Goal: Transaction & Acquisition: Purchase product/service

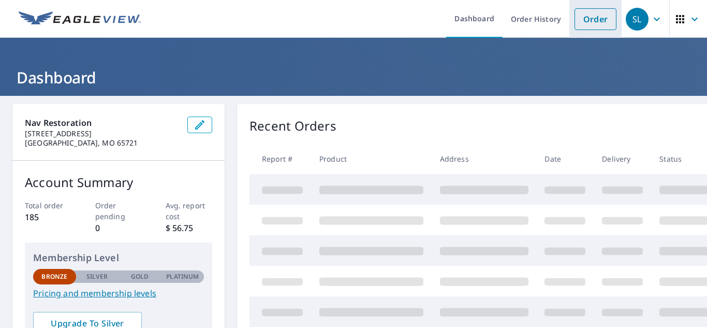
click at [585, 19] on link "Order" at bounding box center [596, 19] width 42 height 22
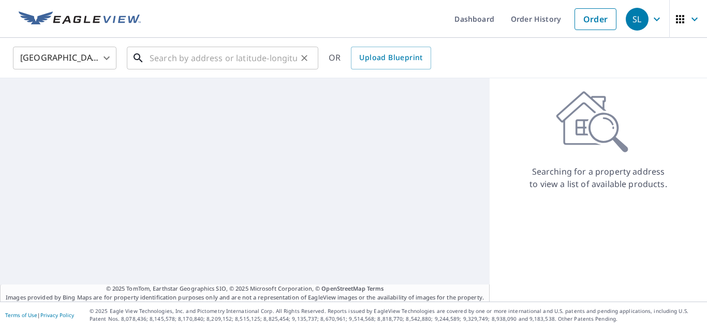
click at [280, 56] on input "text" at bounding box center [224, 58] width 148 height 29
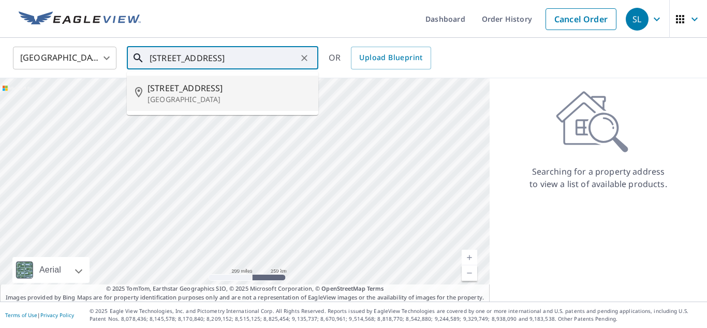
click at [251, 103] on p "[GEOGRAPHIC_DATA]" at bounding box center [229, 99] width 163 height 10
type input "[STREET_ADDRESS]"
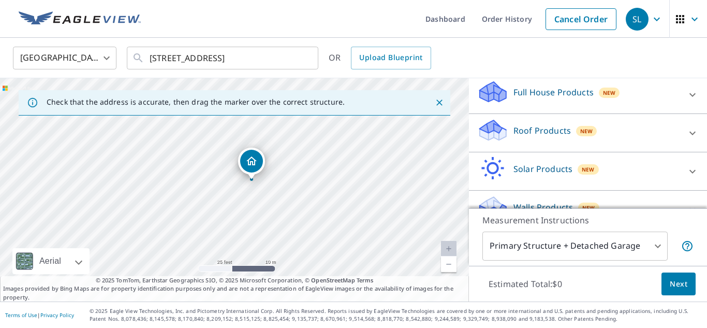
scroll to position [118, 0]
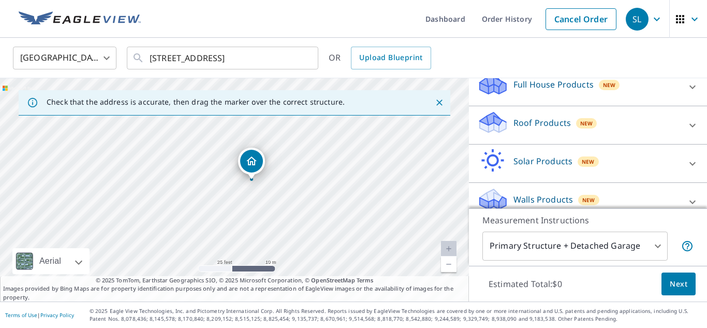
click at [520, 134] on div "Roof Products New" at bounding box center [578, 125] width 203 height 30
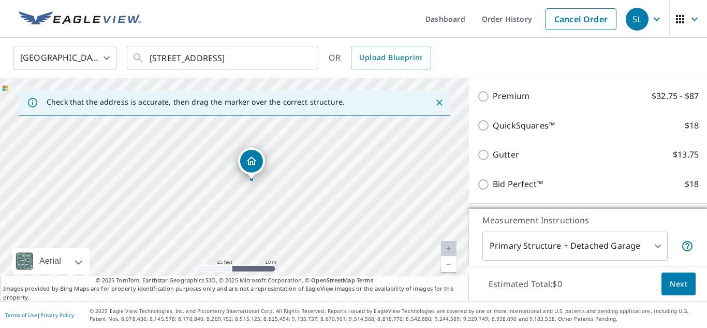
scroll to position [178, 0]
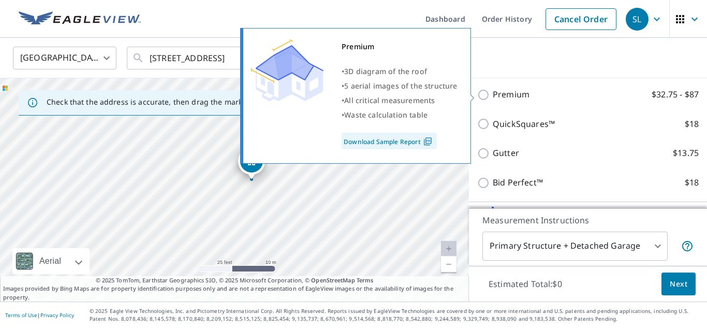
click at [482, 92] on input "Premium $32.75 - $87" at bounding box center [485, 95] width 16 height 12
checkbox input "true"
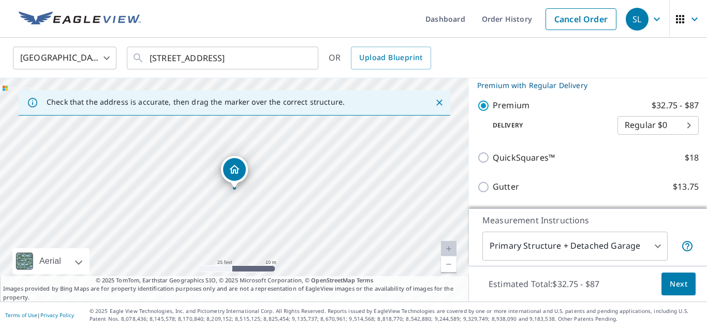
scroll to position [0, 0]
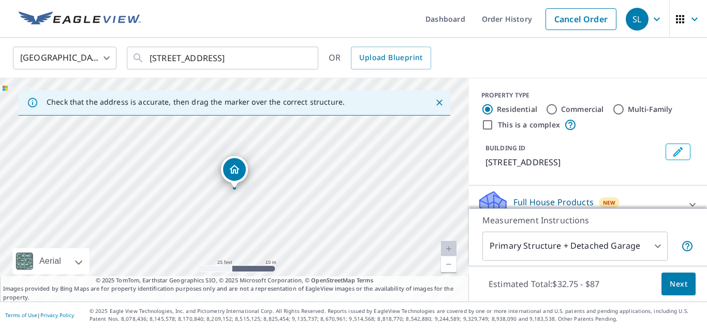
click at [631, 252] on body "SL SL Dashboard Order History Cancel Order SL [GEOGRAPHIC_DATA] [GEOGRAPHIC_DAT…" at bounding box center [353, 164] width 707 height 328
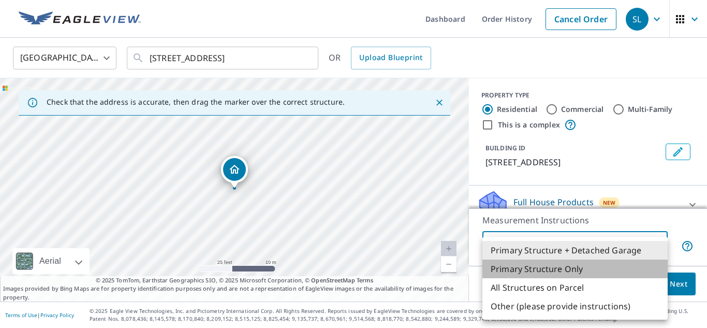
click at [591, 269] on li "Primary Structure Only" at bounding box center [575, 268] width 185 height 19
type input "2"
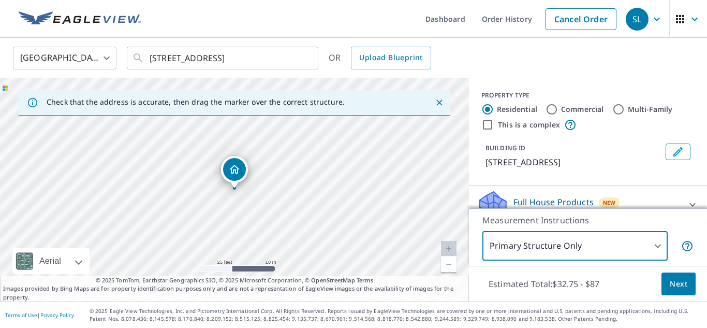
click at [680, 284] on span "Next" at bounding box center [679, 284] width 18 height 13
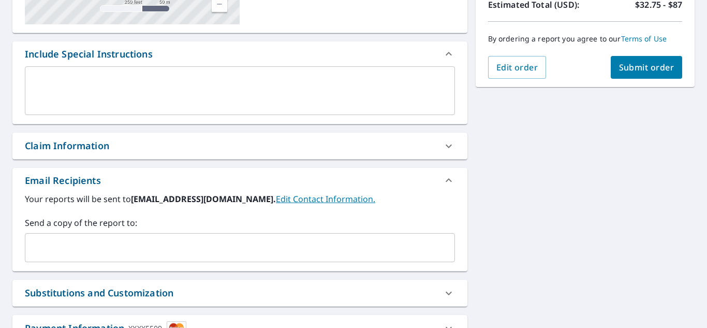
scroll to position [249, 0]
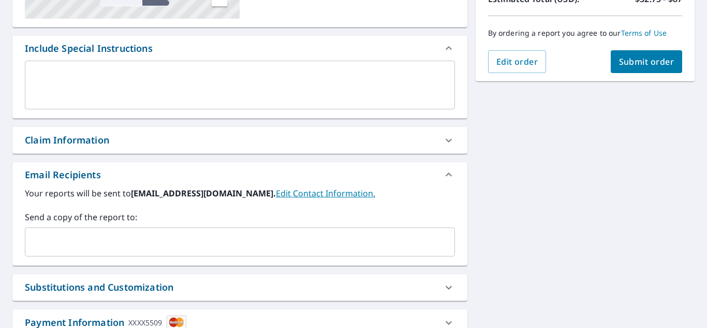
click at [246, 246] on input "text" at bounding box center [233, 242] width 406 height 20
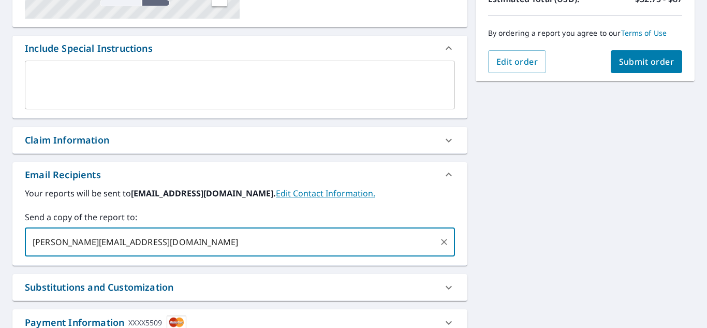
type input "[PERSON_NAME][EMAIL_ADDRESS][DOMAIN_NAME]"
click at [624, 68] on button "Submit order" at bounding box center [647, 61] width 72 height 23
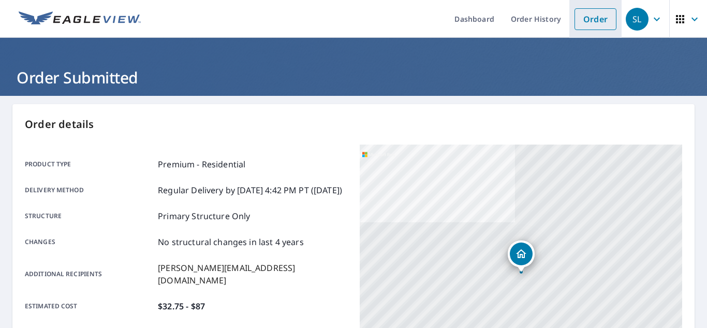
click at [590, 15] on link "Order" at bounding box center [596, 19] width 42 height 22
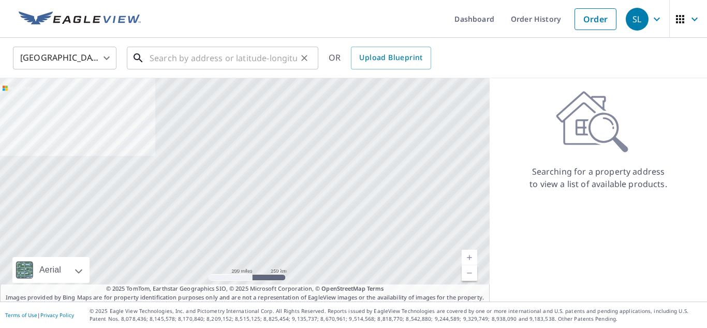
click at [244, 61] on input "text" at bounding box center [224, 58] width 148 height 29
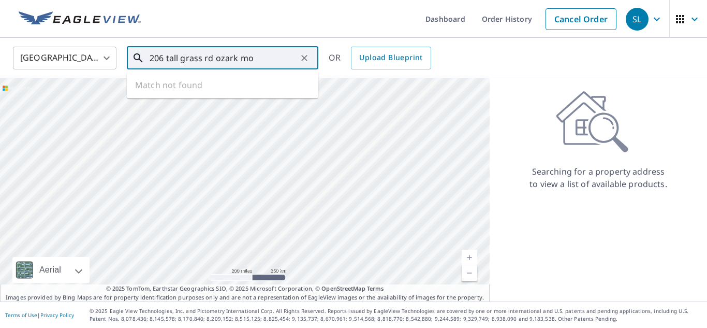
click at [183, 57] on input "206 tall grass rd ozark mo" at bounding box center [224, 58] width 148 height 29
type input "206 tallgrass rd ozark mo"
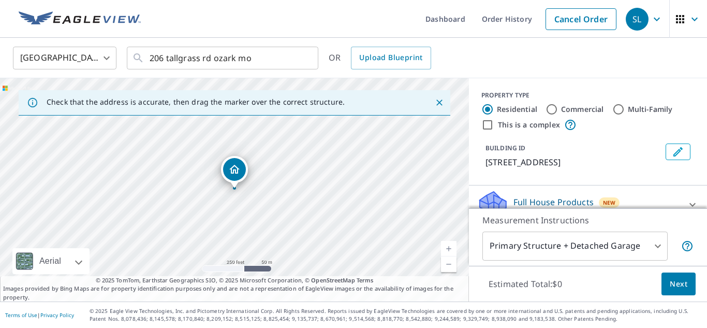
click at [269, 194] on div "[STREET_ADDRESS]" at bounding box center [234, 189] width 469 height 223
